Goal: Register for event/course

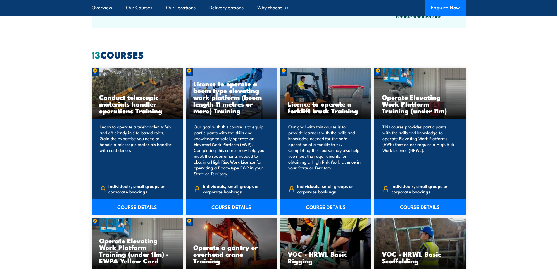
scroll to position [439, 0]
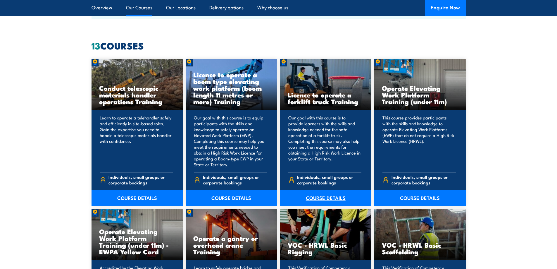
click at [322, 197] on link "COURSE DETAILS" at bounding box center [326, 198] width 92 height 16
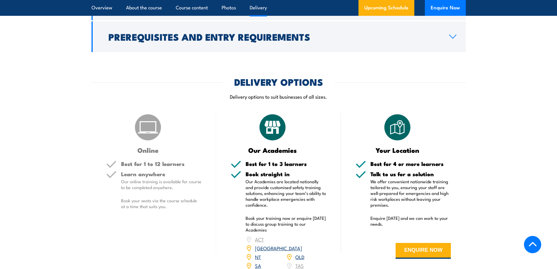
scroll to position [731, 0]
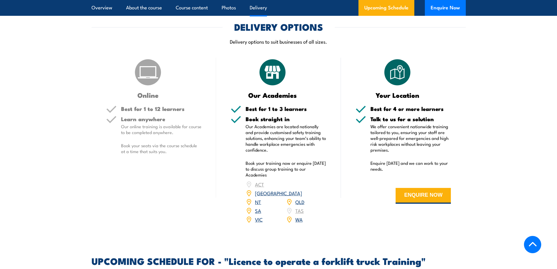
click at [302, 198] on link "QLD" at bounding box center [299, 201] width 9 height 7
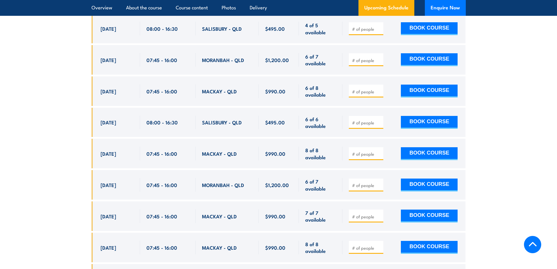
scroll to position [1096, 0]
